Goal: Transaction & Acquisition: Purchase product/service

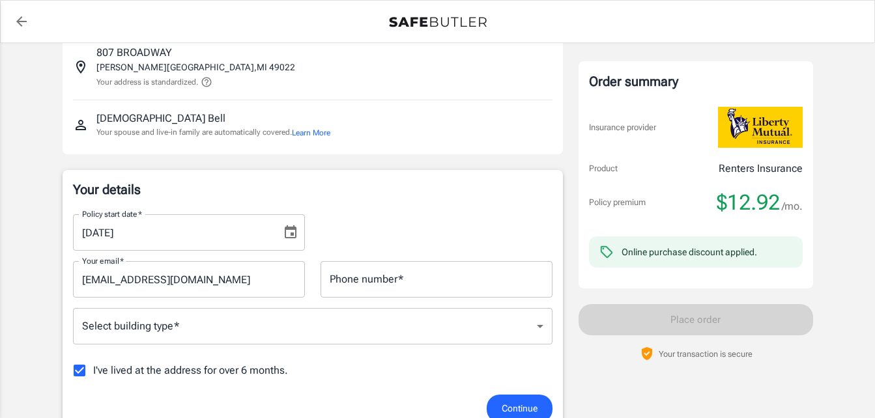
scroll to position [90, 0]
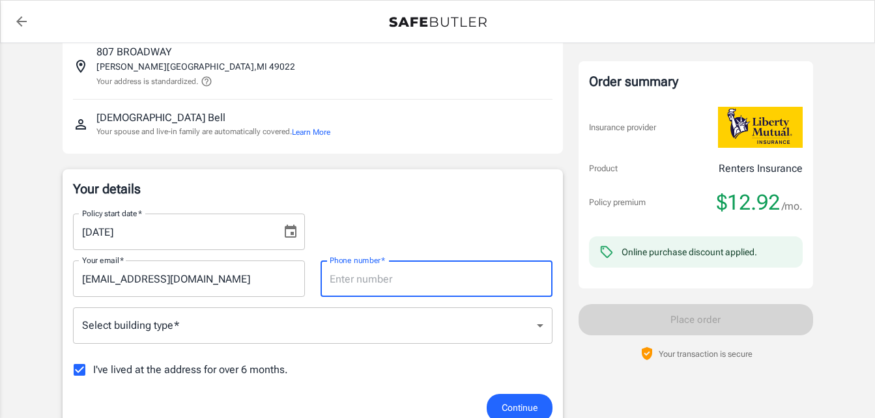
click at [454, 274] on input "Phone number   *" at bounding box center [436, 279] width 232 height 36
type input "2693636994"
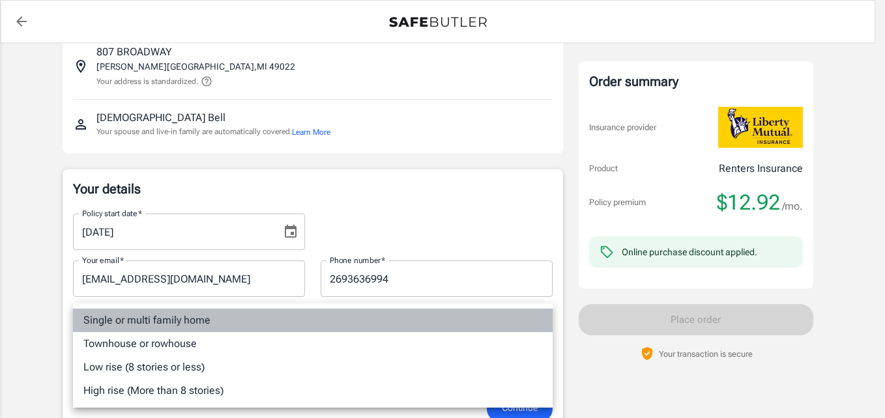
click at [410, 320] on li "Single or multi family home" at bounding box center [312, 320] width 479 height 23
type input "singlefamily"
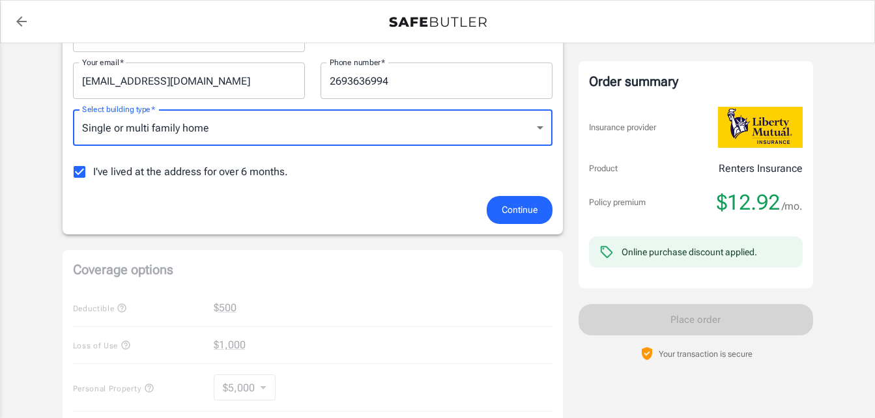
scroll to position [307, 0]
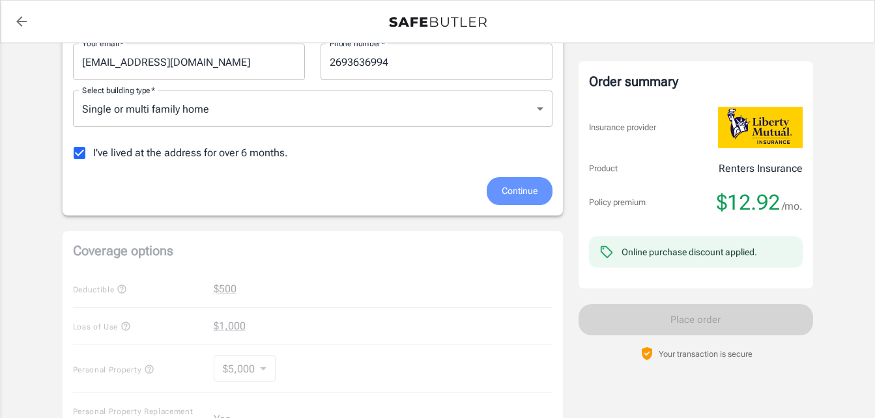
click at [530, 199] on button "Continue" at bounding box center [520, 191] width 66 height 28
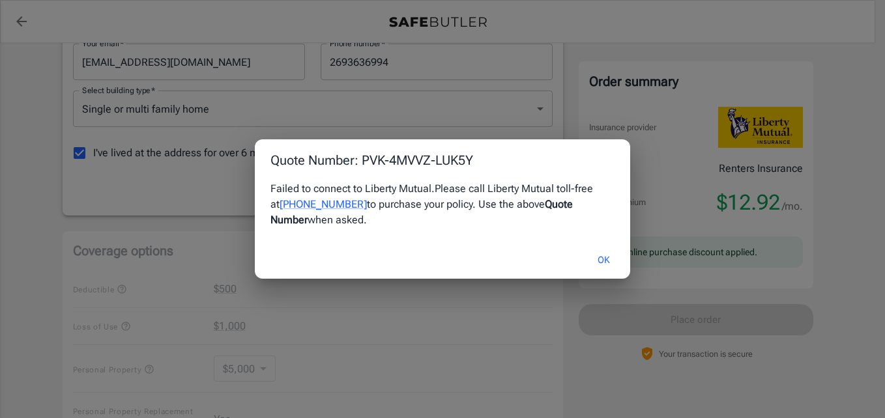
click at [604, 259] on button "OK" at bounding box center [603, 260] width 42 height 28
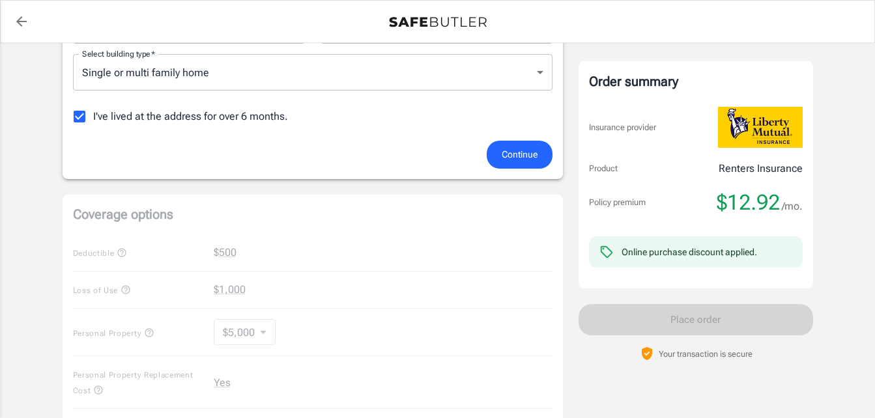
scroll to position [350, 0]
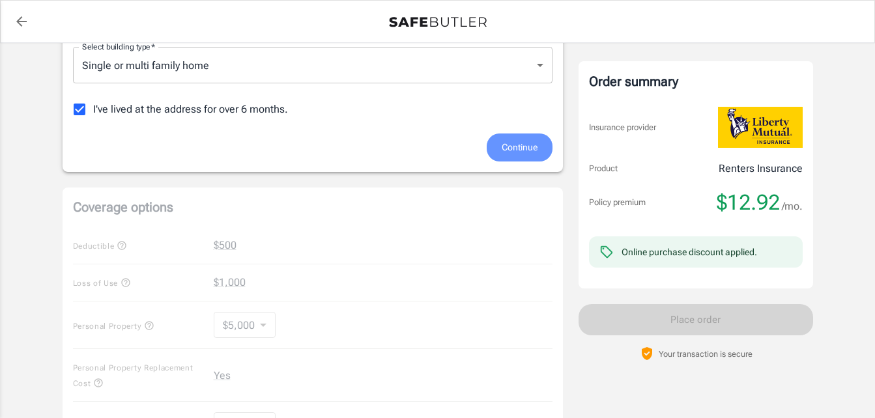
click at [526, 153] on span "Continue" at bounding box center [520, 147] width 36 height 16
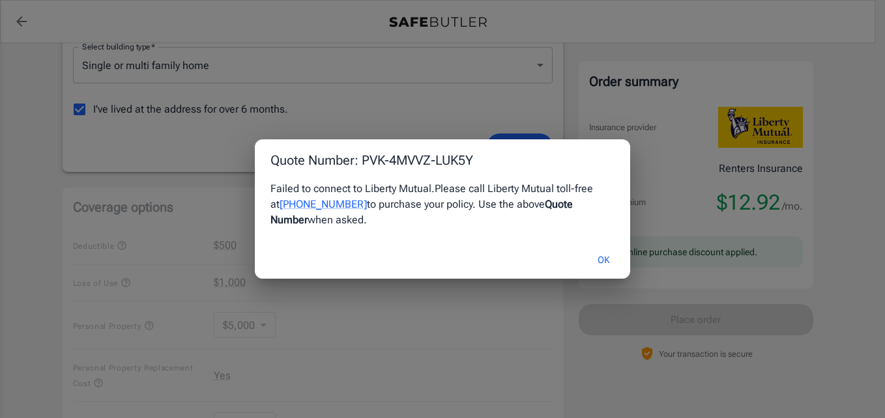
click at [848, 83] on div "Quote Number: PVK-4MVVZ-LUK5Y Failed to connect to Liberty Mutual. Please call …" at bounding box center [442, 209] width 885 height 418
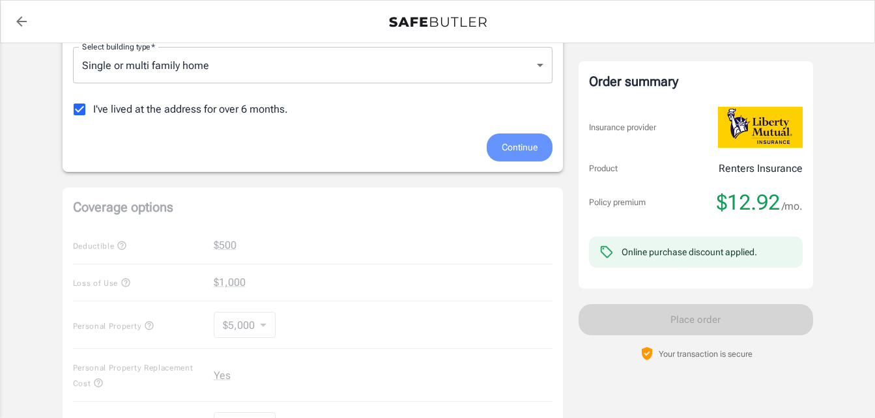
click at [542, 149] on button "Continue" at bounding box center [520, 148] width 66 height 28
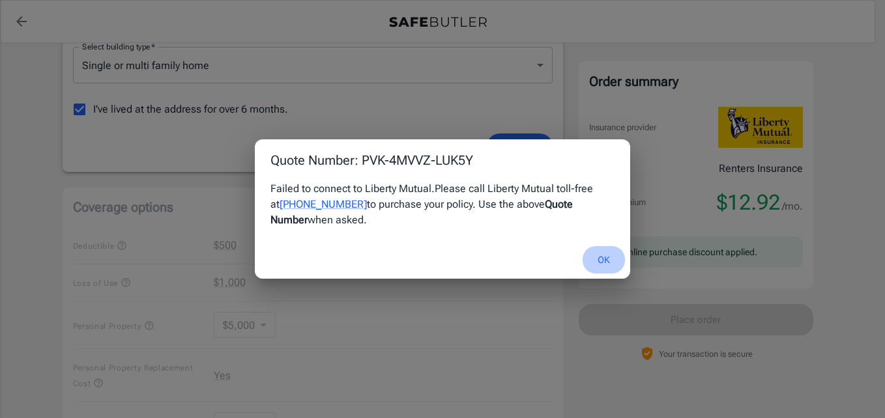
click at [612, 262] on button "OK" at bounding box center [603, 260] width 42 height 28
